Goal: Find specific page/section

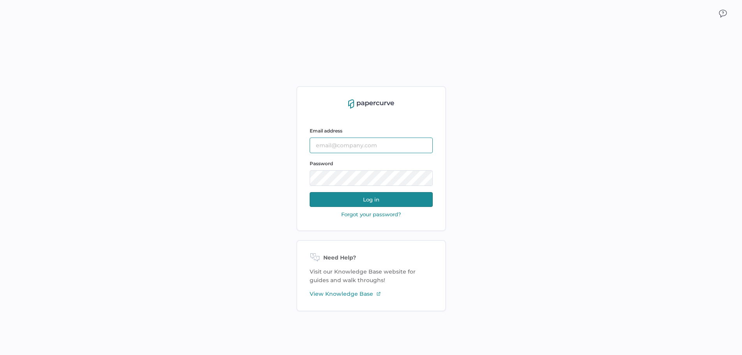
type input "[PERSON_NAME][EMAIL_ADDRESS][DOMAIN_NAME]"
click at [339, 198] on button "Log in" at bounding box center [371, 199] width 123 height 15
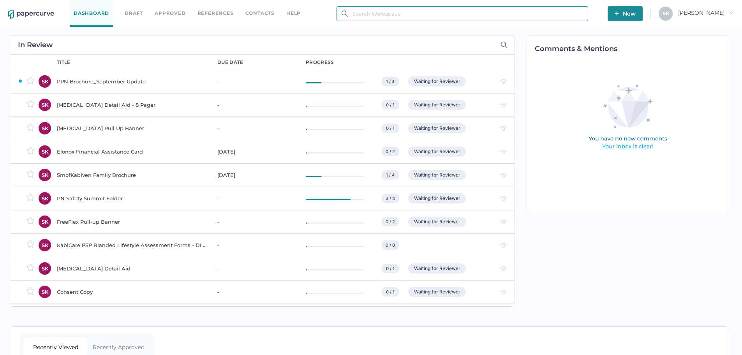
click at [392, 16] on input "text" at bounding box center [463, 13] width 252 height 15
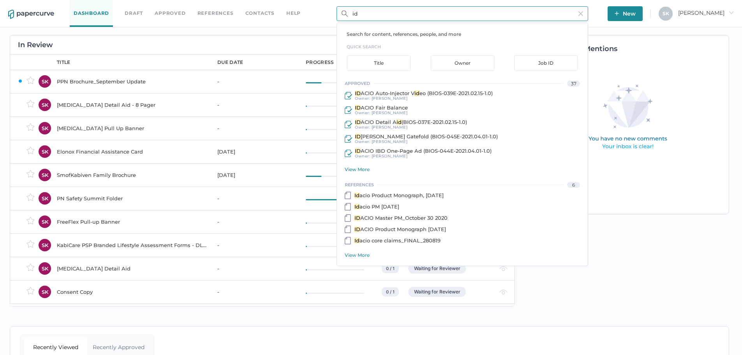
type input "i"
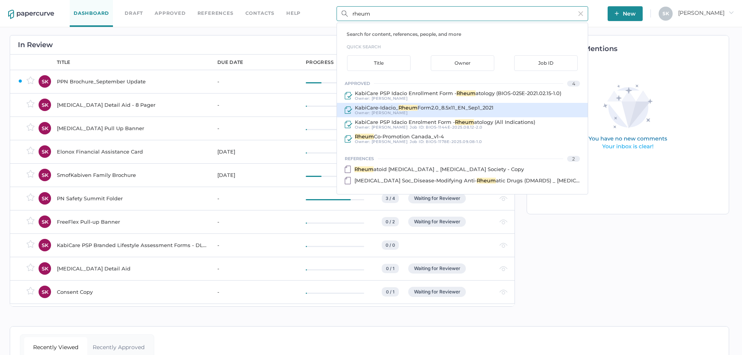
type input "rheum"
click at [488, 109] on span "Form2.0_8.5x11_EN_Sep1_2021" at bounding box center [456, 107] width 76 height 6
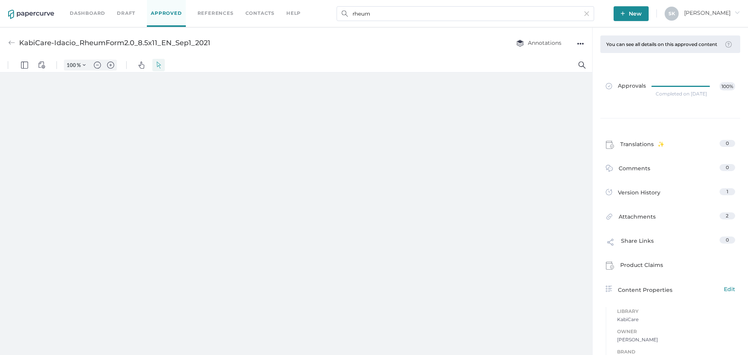
type input "181"
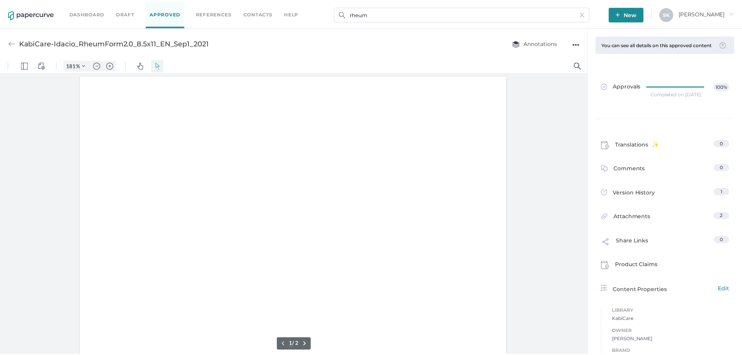
scroll to position [1, 0]
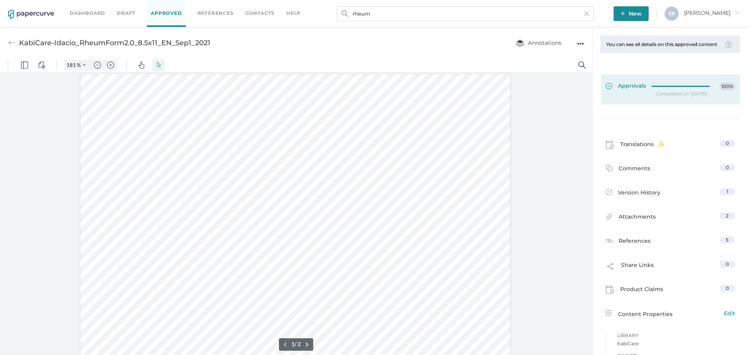
click at [689, 104] on link "Approvals 100%" at bounding box center [670, 89] width 139 height 30
